Goal: Information Seeking & Learning: Learn about a topic

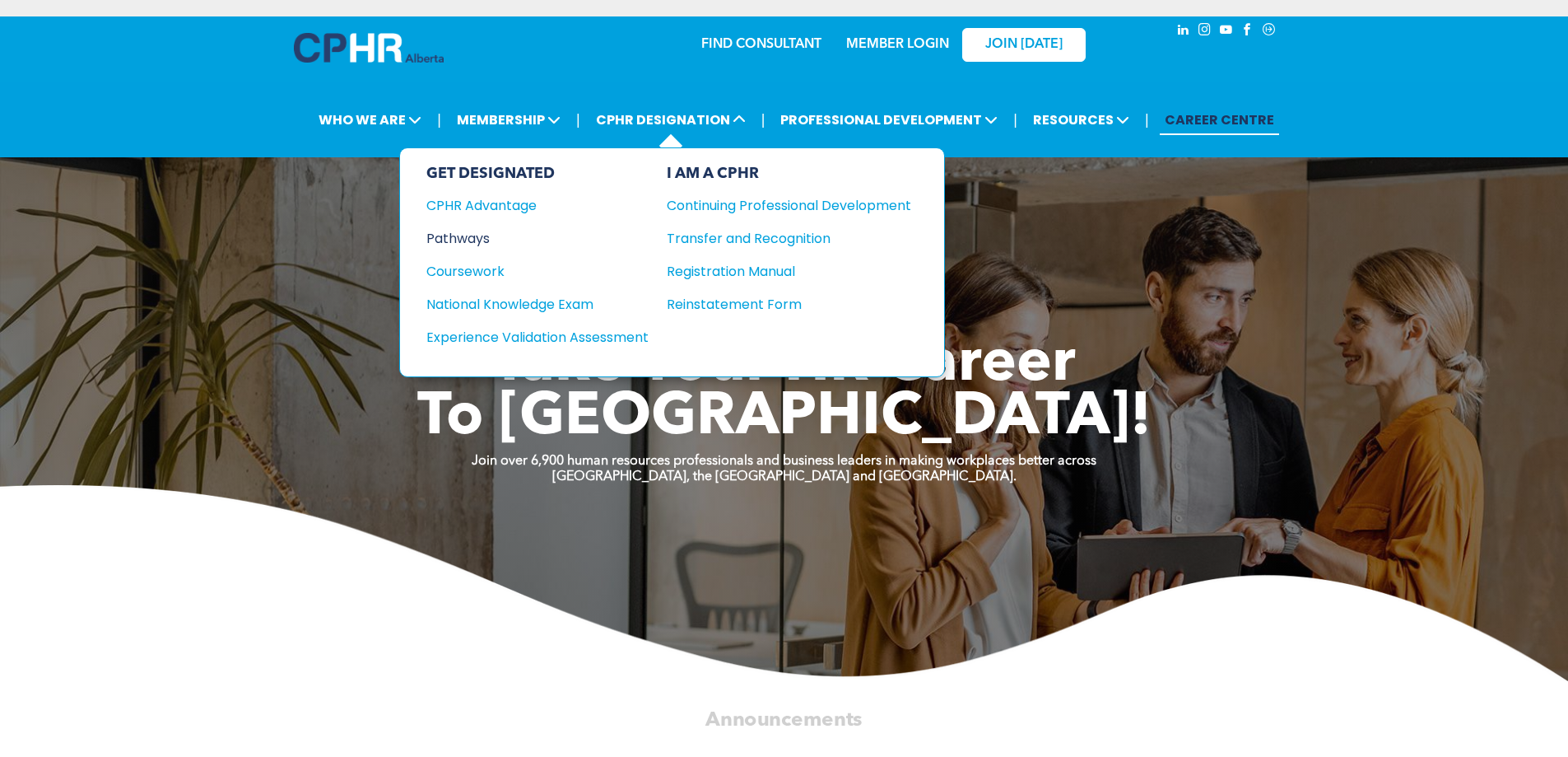
click at [468, 238] on div "Pathways" at bounding box center [526, 238] width 200 height 21
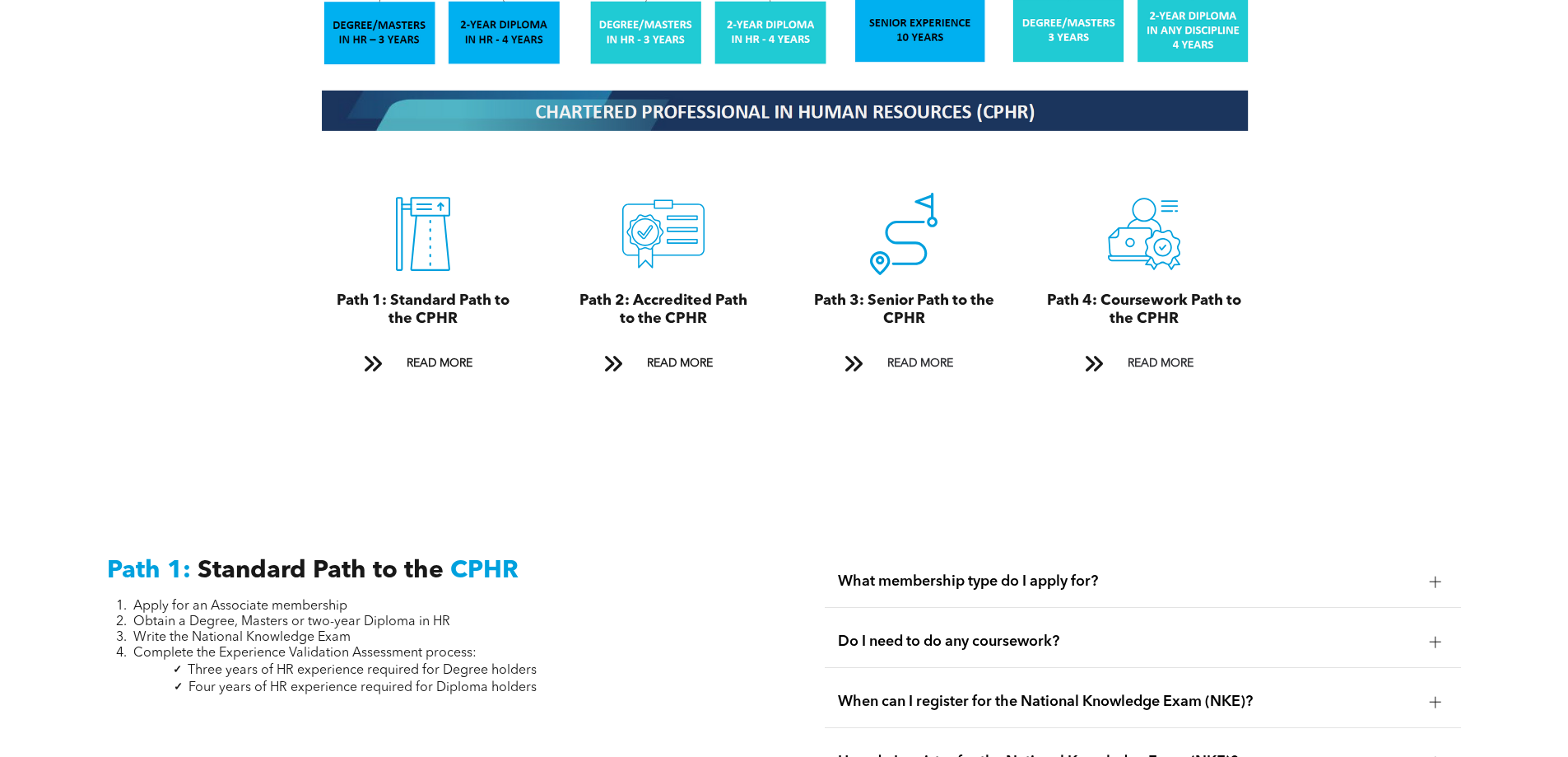
scroll to position [1894, 0]
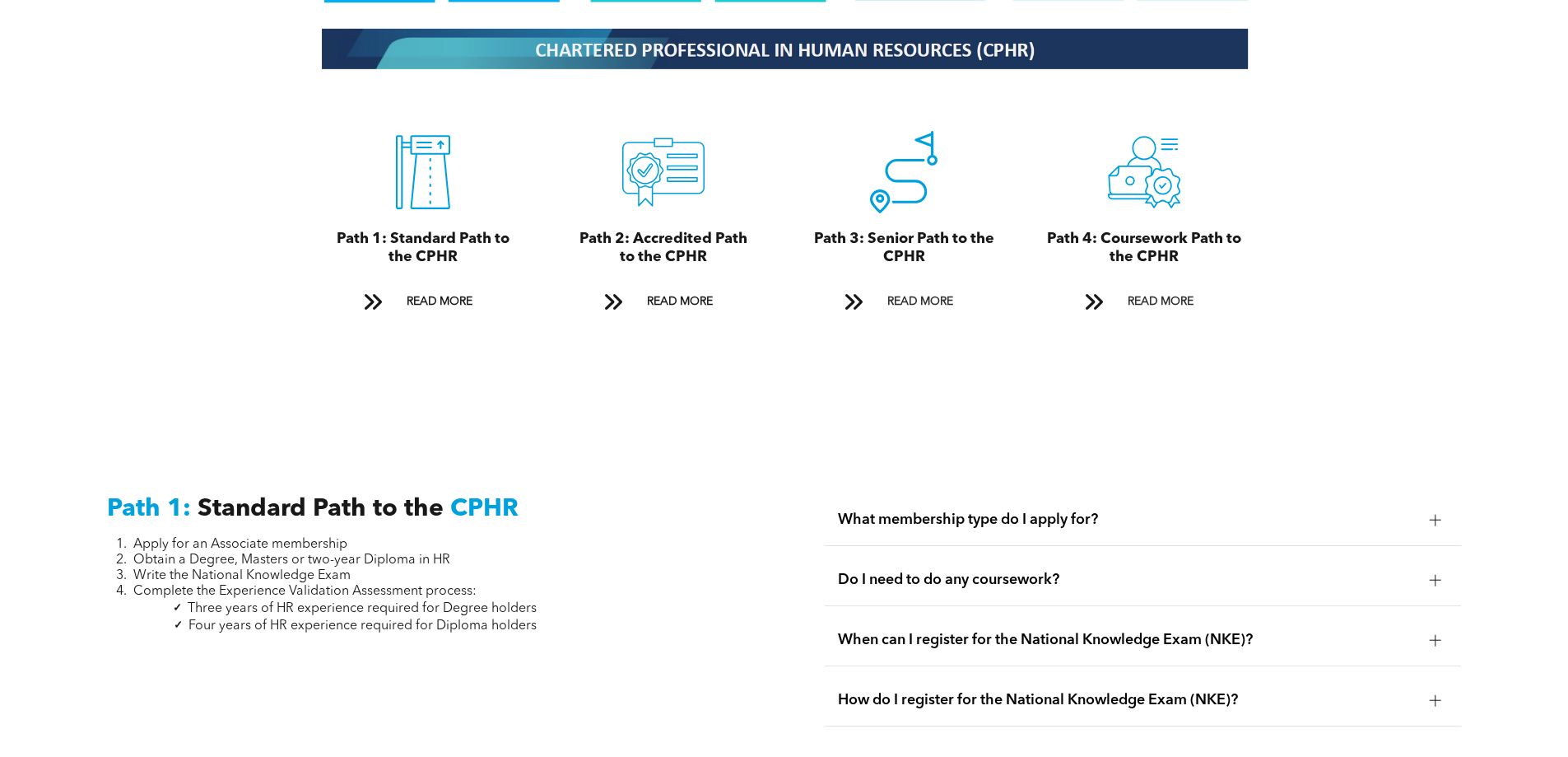
click at [962, 510] on span "What membership type do I apply for?" at bounding box center [1127, 520] width 578 height 18
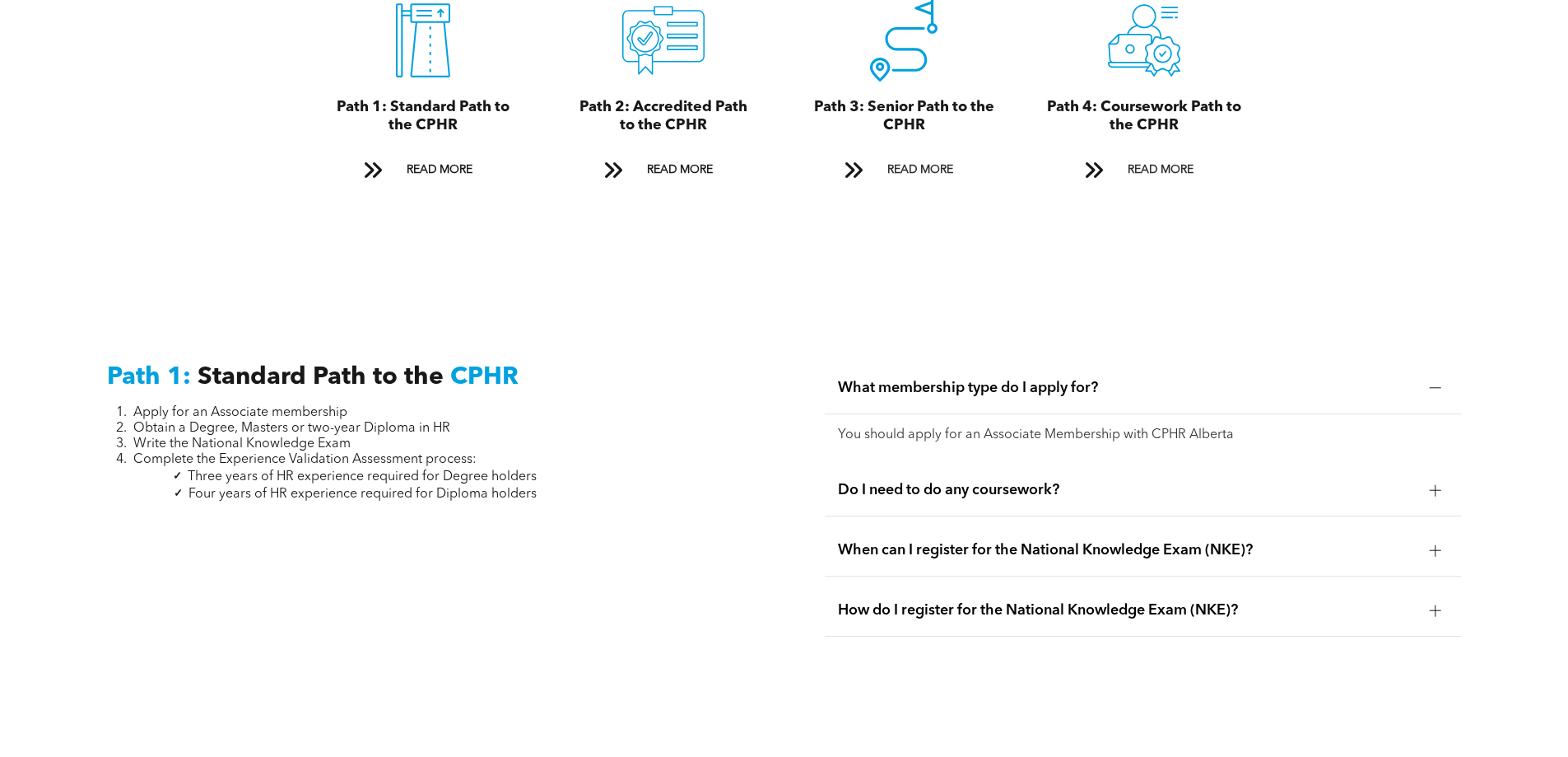
scroll to position [2059, 0]
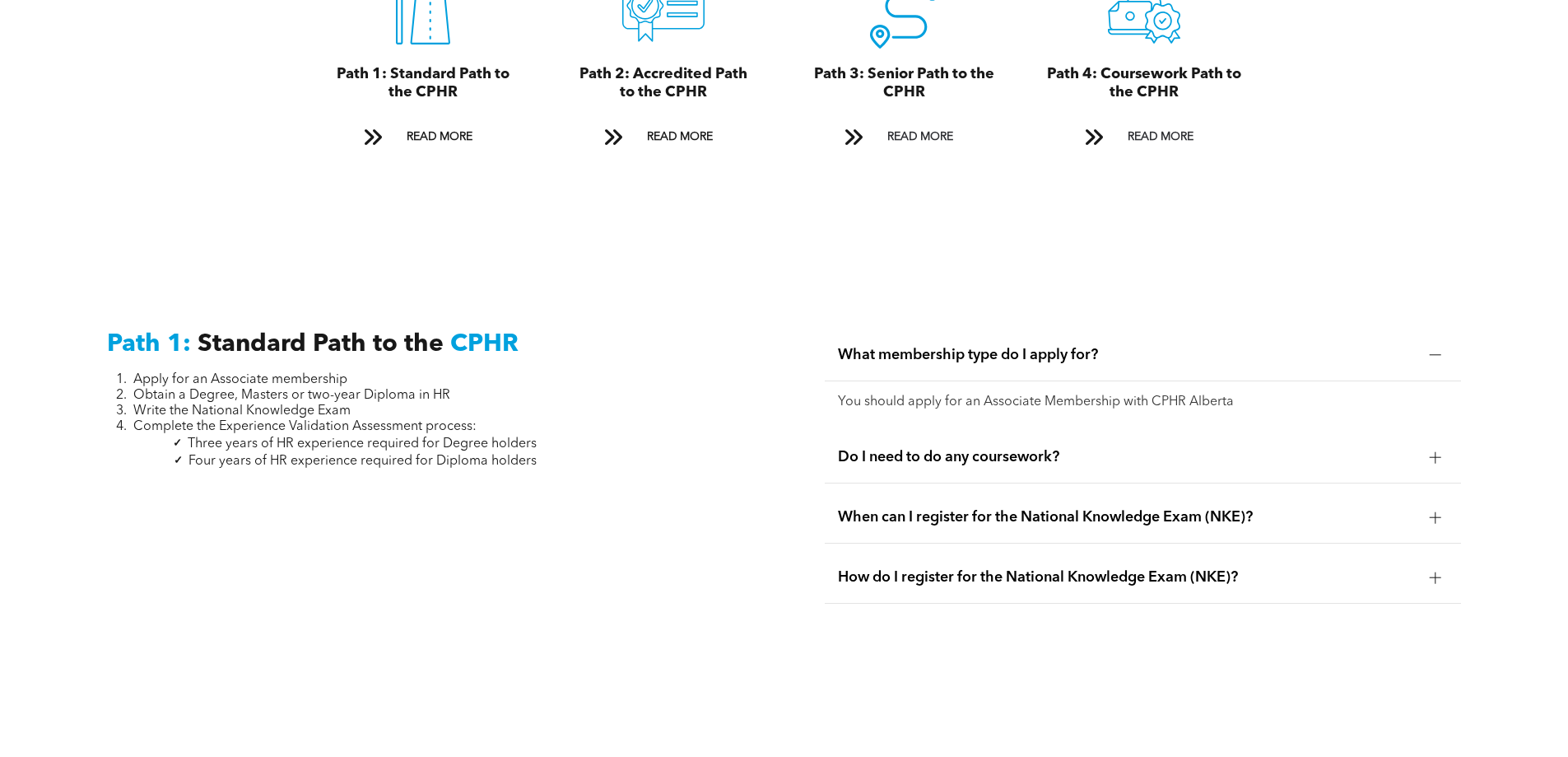
click at [943, 448] on span "Do I need to do any coursework?" at bounding box center [1127, 457] width 578 height 18
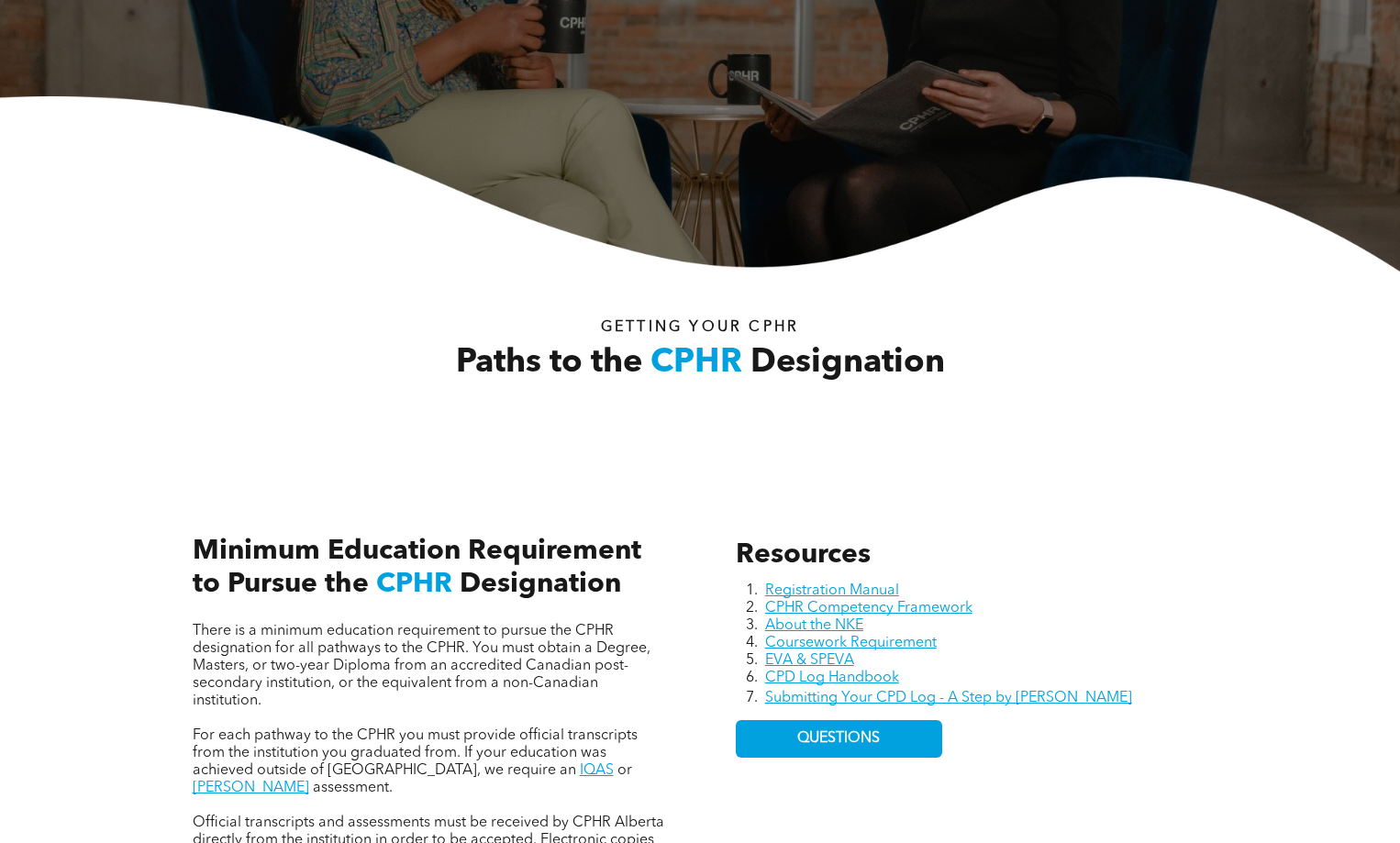
scroll to position [0, 0]
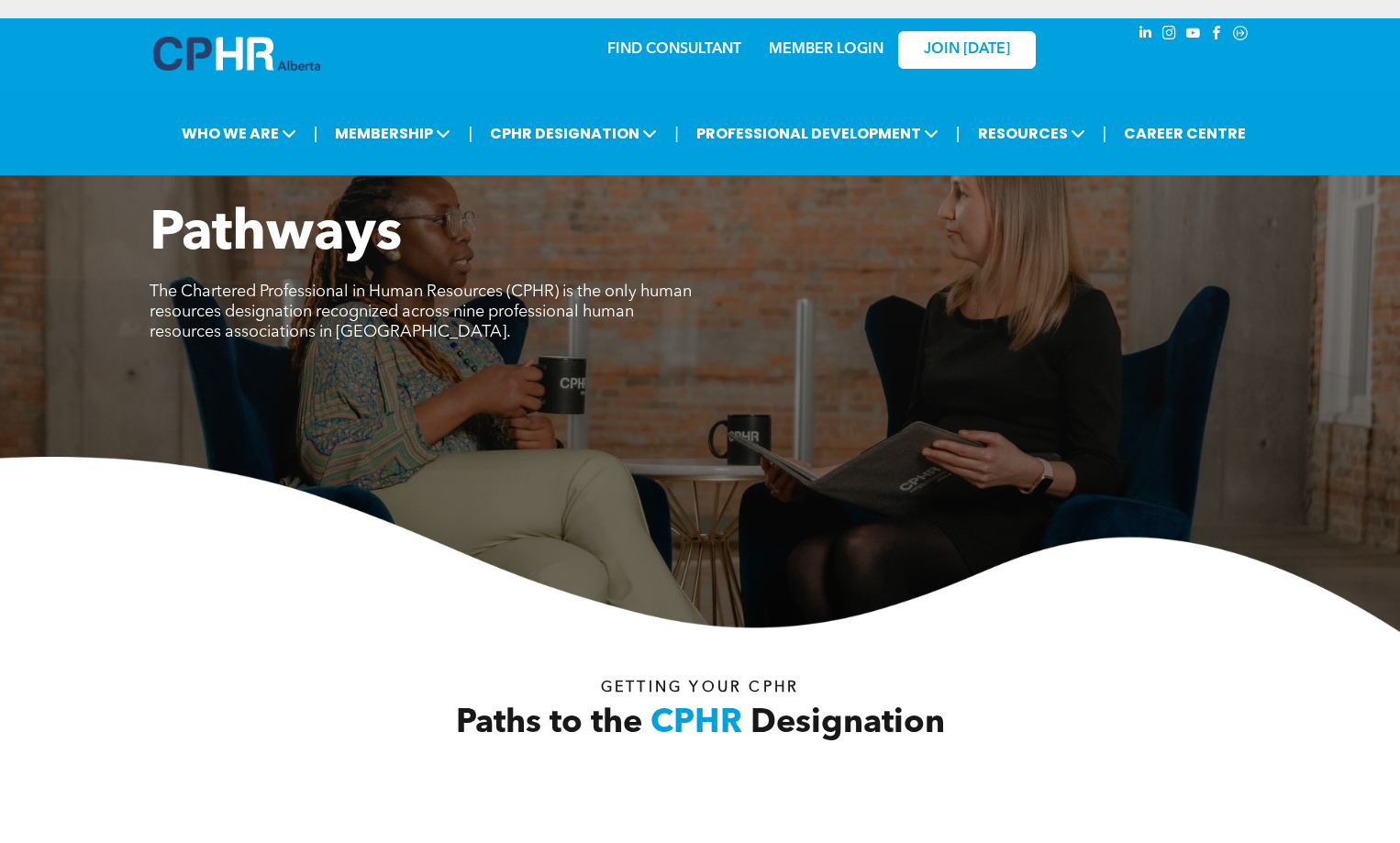
click at [705, 46] on div "MEMBER LOGIN" at bounding box center [787, 49] width 169 height 57
click at [690, 48] on link "FIND CONSULTANT" at bounding box center [674, 49] width 134 height 15
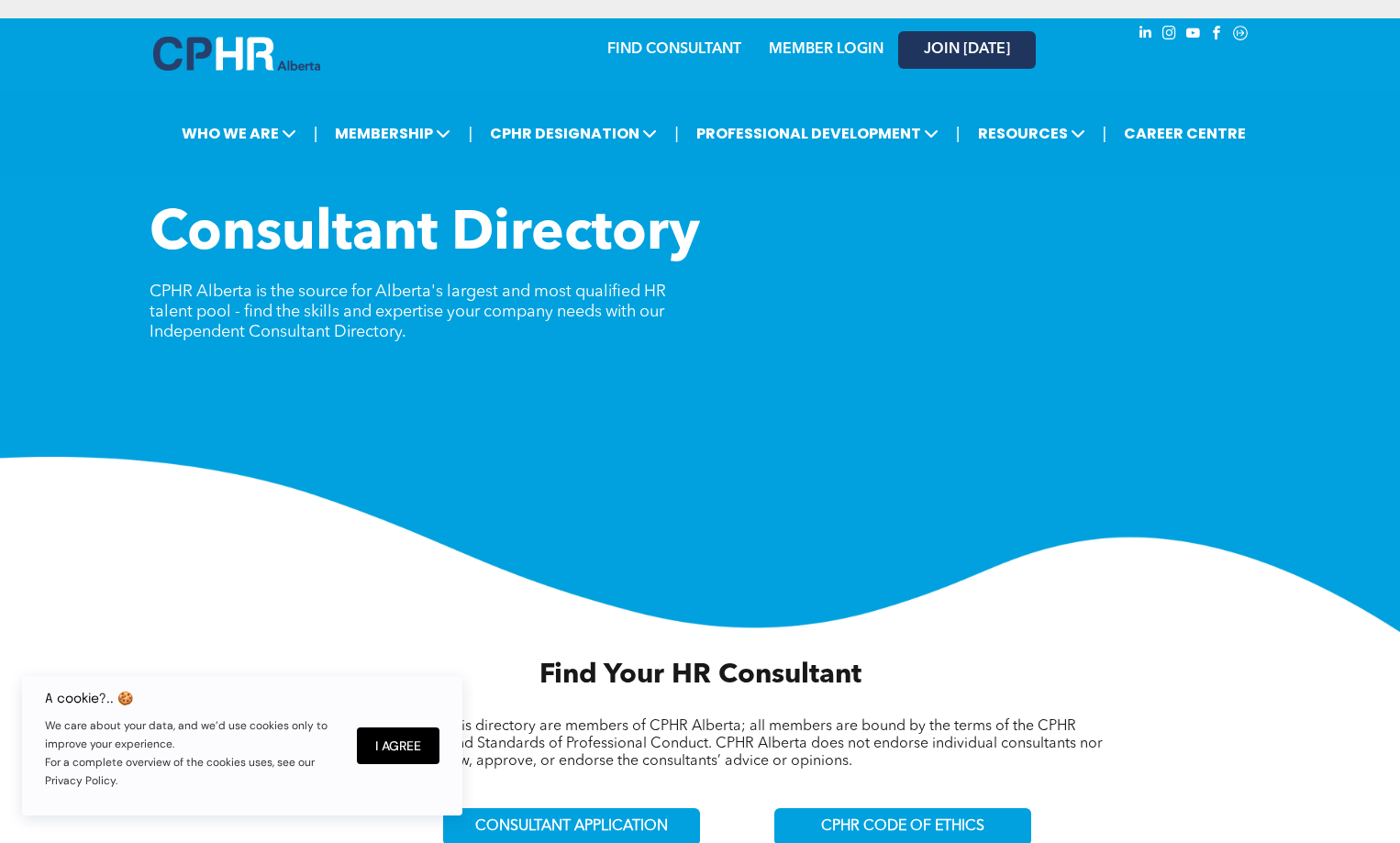
click at [936, 47] on span "JOIN [DATE]" at bounding box center [967, 49] width 86 height 18
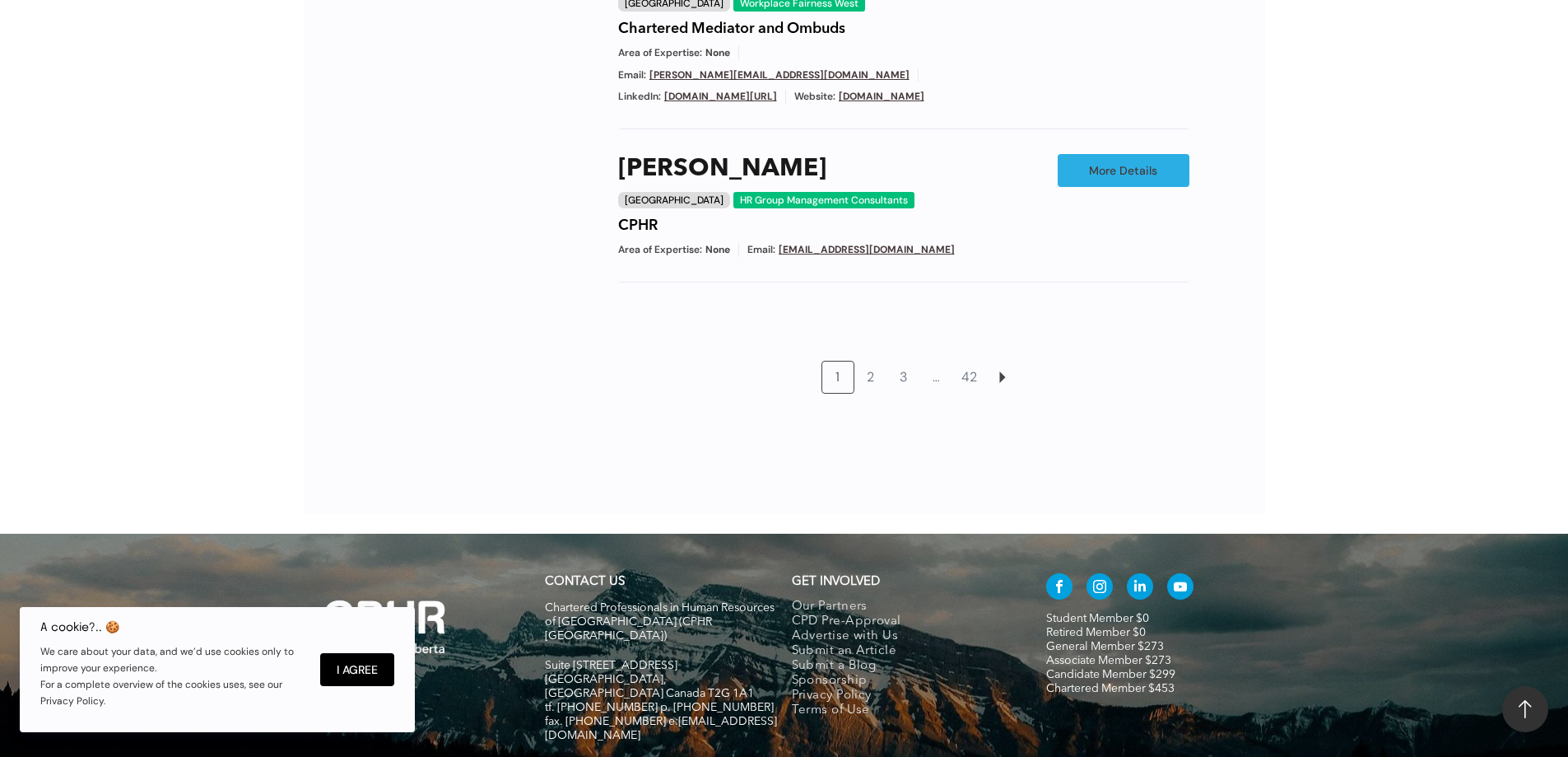
scroll to position [1658, 0]
